Goal: Entertainment & Leisure: Browse casually

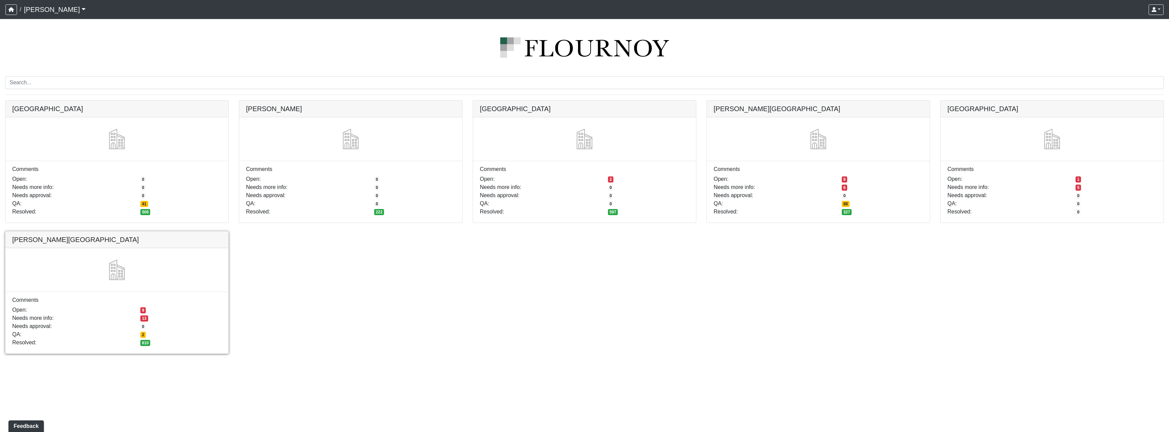
click at [125, 231] on link at bounding box center [116, 231] width 223 height 0
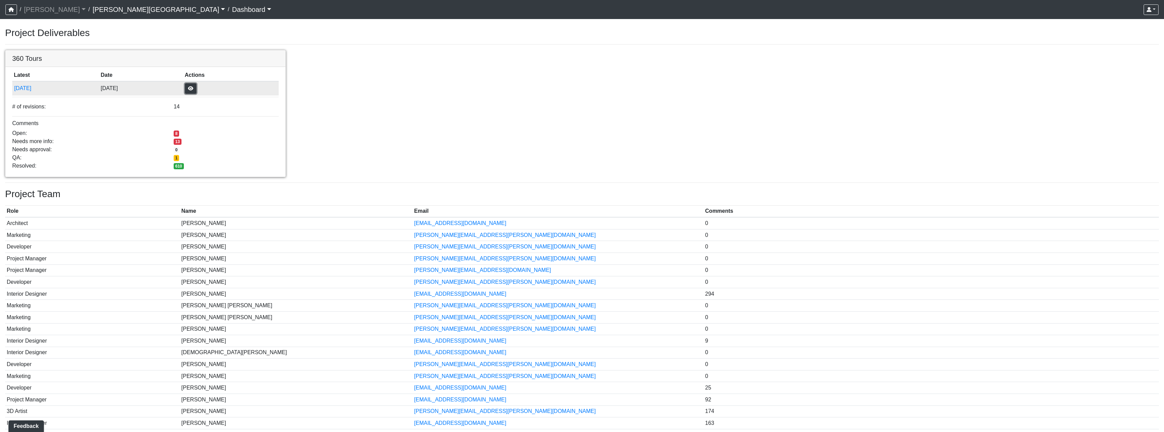
click at [196, 91] on button "button" at bounding box center [191, 88] width 12 height 11
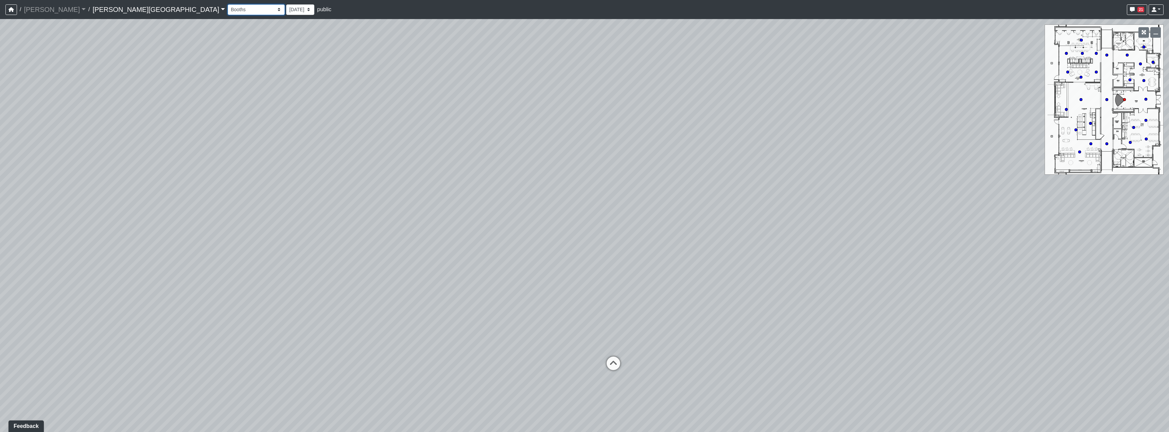
click at [228, 12] on select "Booths 1 Booths 2 Entry Lounge 1 Lounge 2 Lounge 3 Windows Bar Entrance Lounge …" at bounding box center [256, 9] width 57 height 11
click at [228, 4] on select "Booths 1 Booths 2 Entry Lounge 1 Lounge 2 Lounge 3 Windows Bar Entrance Lounge …" at bounding box center [256, 9] width 57 height 11
select select "9Kt2bTCNTDE7dV5urKWLdC"
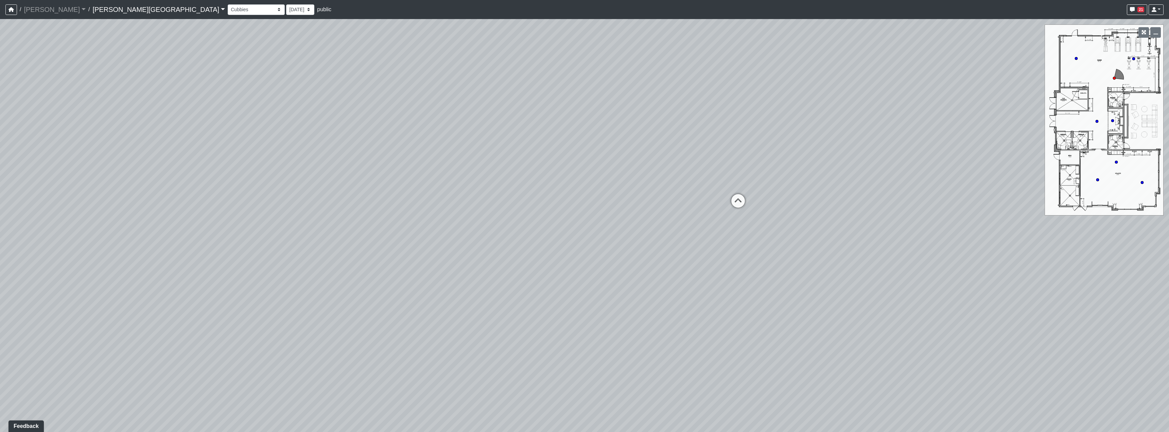
drag, startPoint x: 547, startPoint y: 294, endPoint x: 427, endPoint y: 280, distance: 121.1
click at [427, 280] on div "Loading... Hallway - Hallway 2 Loading... Entry Loading... Mirrors Loading... M…" at bounding box center [584, 225] width 1169 height 413
drag, startPoint x: 782, startPoint y: 278, endPoint x: 636, endPoint y: 282, distance: 146.2
click at [636, 282] on div "Loading... Hallway - Hallway 2 Loading... Entry Loading... Mirrors Loading... M…" at bounding box center [584, 225] width 1169 height 413
drag, startPoint x: 732, startPoint y: 281, endPoint x: 720, endPoint y: 268, distance: 17.1
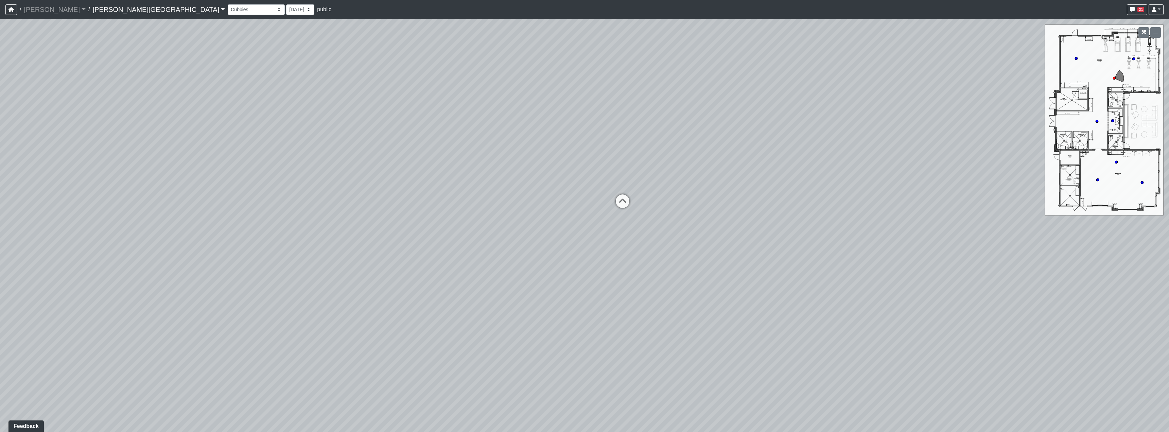
click at [720, 268] on div "Loading... Hallway - Hallway 2 Loading... Entry Loading... Mirrors Loading... M…" at bounding box center [584, 225] width 1169 height 413
drag, startPoint x: 694, startPoint y: 258, endPoint x: 683, endPoint y: 274, distance: 20.0
click at [683, 274] on div "Loading... Hallway - Hallway 2 Loading... Entry Loading... Mirrors Loading... M…" at bounding box center [584, 225] width 1169 height 413
drag, startPoint x: 621, startPoint y: 298, endPoint x: 726, endPoint y: 298, distance: 105.4
click at [726, 298] on div "Loading... Hallway - Hallway 2 Loading... Entry Loading... Mirrors Loading... M…" at bounding box center [584, 225] width 1169 height 413
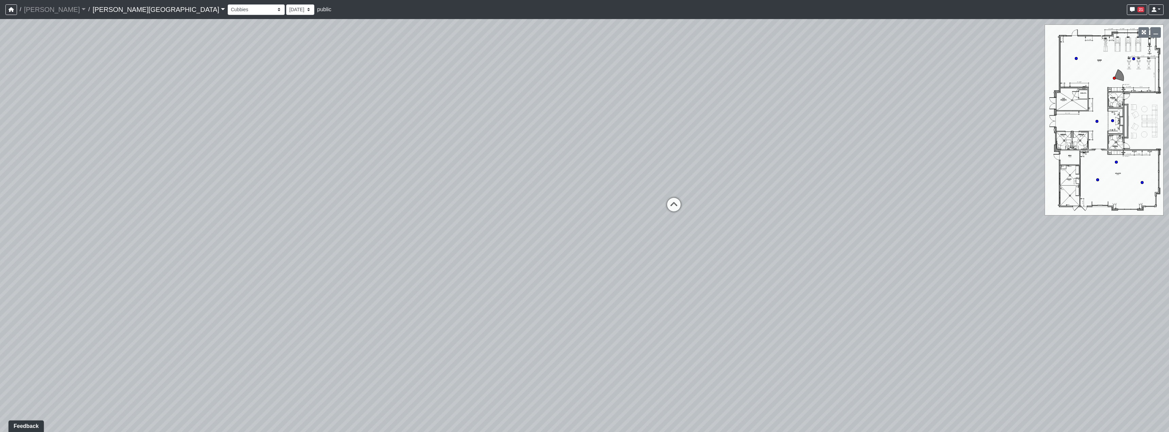
drag, startPoint x: 699, startPoint y: 303, endPoint x: 696, endPoint y: 299, distance: 4.4
click at [697, 302] on div "Loading... Hallway - Hallway 2 Loading... Entry Loading... Mirrors Loading... M…" at bounding box center [584, 225] width 1169 height 413
drag, startPoint x: 719, startPoint y: 347, endPoint x: 711, endPoint y: 338, distance: 12.1
click at [711, 338] on div "Loading... Hallway - Hallway 2 Loading... Entry Loading... Mirrors Loading... M…" at bounding box center [584, 225] width 1169 height 413
